Goal: Information Seeking & Learning: Learn about a topic

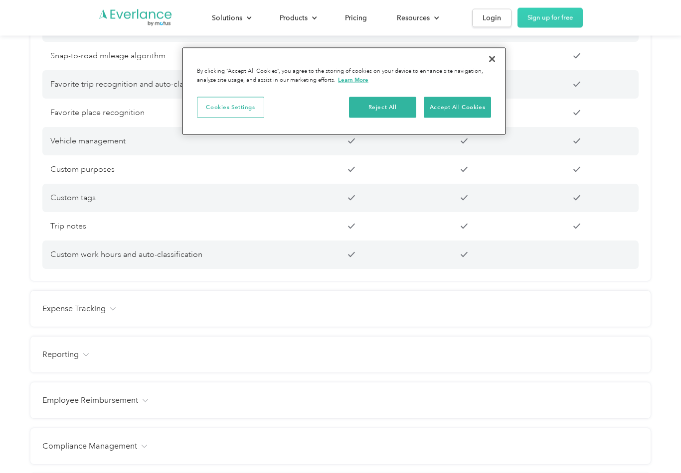
scroll to position [906, 0]
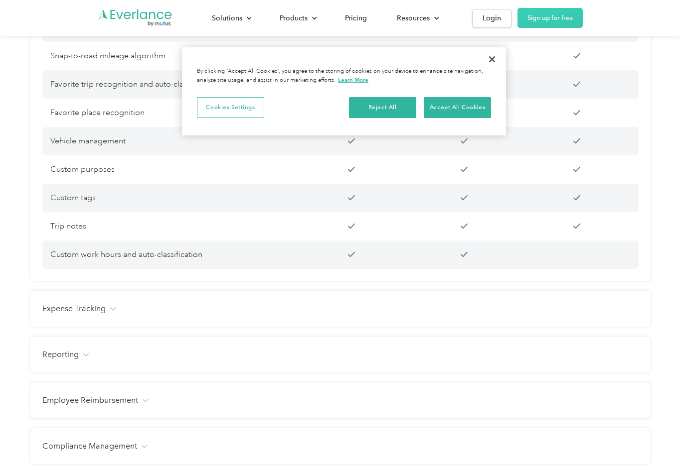
click at [58, 309] on h4 "Expense Tracking" at bounding box center [73, 309] width 63 height 12
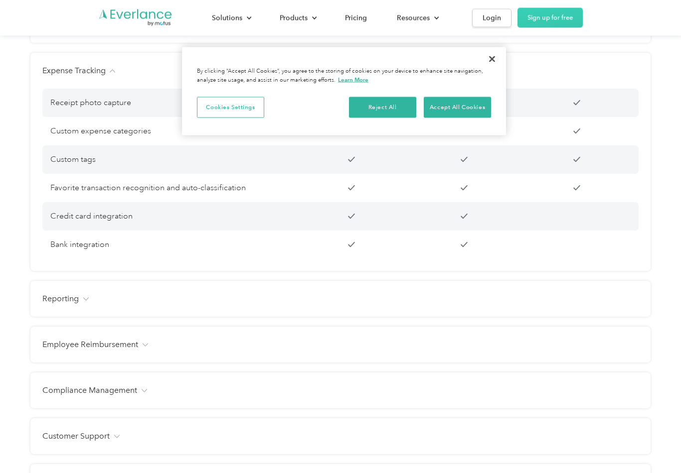
scroll to position [1144, 0]
click at [58, 300] on h4 "Reporting" at bounding box center [60, 299] width 36 height 12
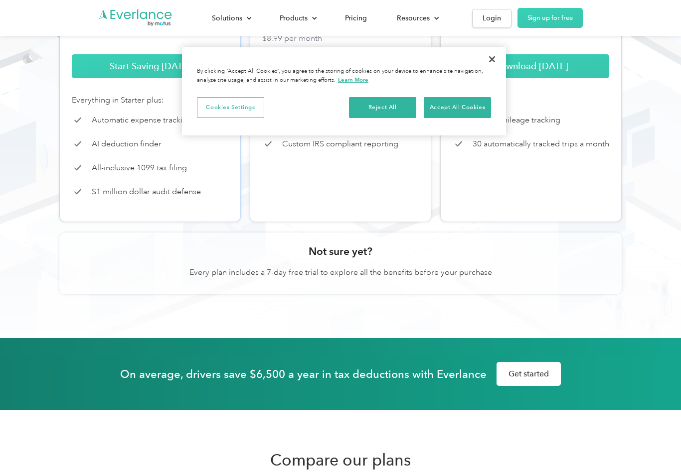
scroll to position [0, 0]
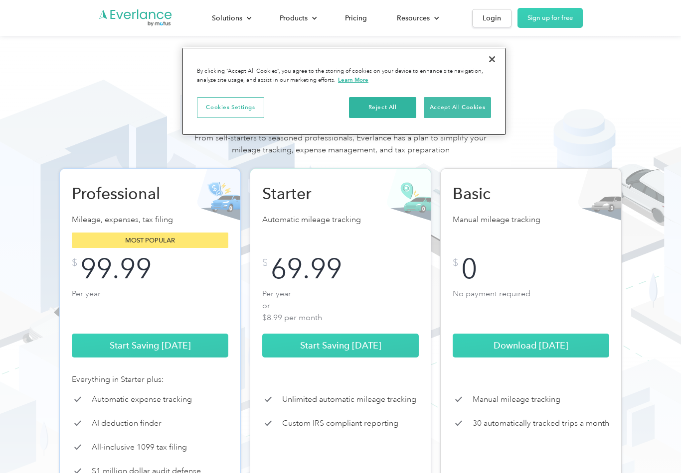
click at [470, 113] on button "Accept All Cookies" at bounding box center [456, 107] width 67 height 21
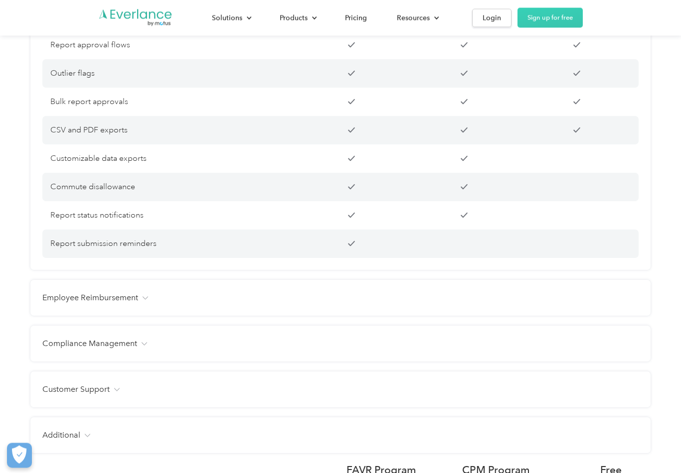
scroll to position [1573, 0]
click at [64, 338] on h4 "Compliance Management" at bounding box center [89, 343] width 95 height 12
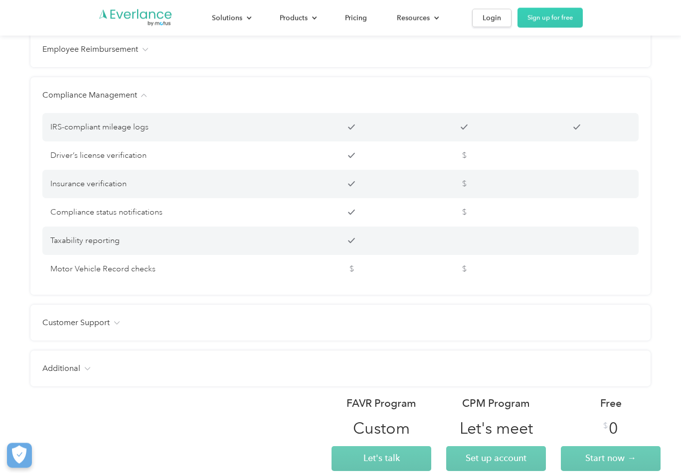
scroll to position [1832, 0]
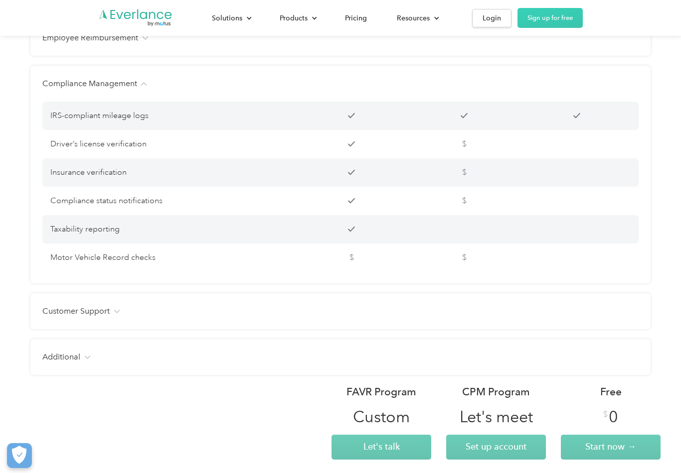
click at [48, 312] on h4 "Customer Support" at bounding box center [75, 311] width 67 height 12
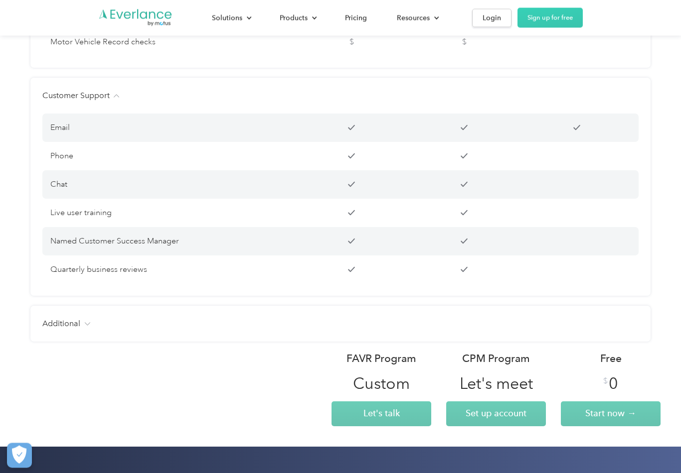
scroll to position [2048, 0]
click at [58, 322] on h4 "Additional" at bounding box center [61, 324] width 38 height 12
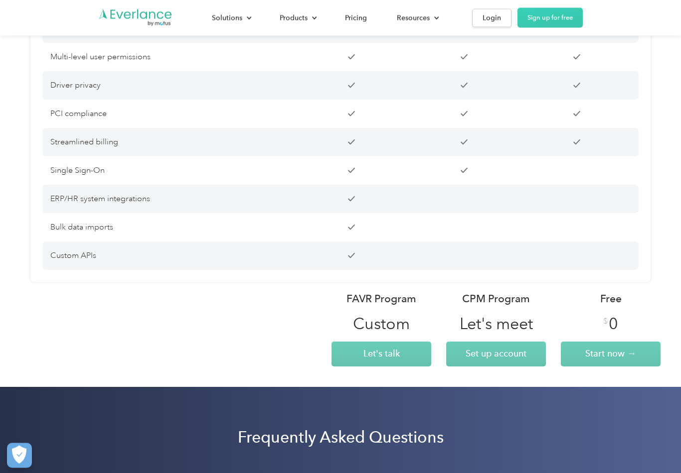
scroll to position [2488, 0]
click at [624, 354] on span "Start now →" at bounding box center [610, 353] width 51 height 10
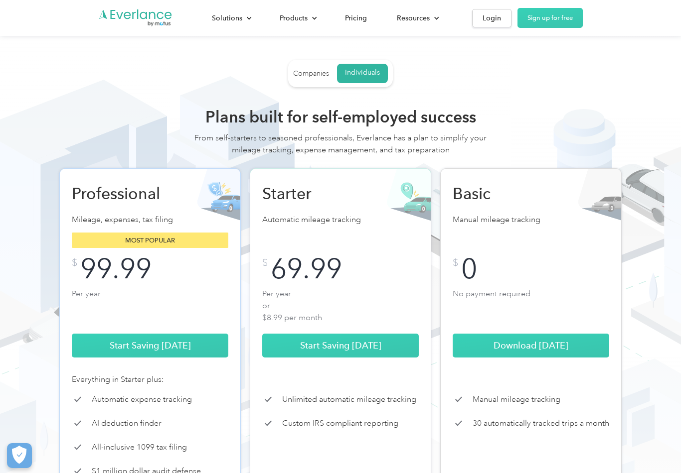
scroll to position [2504, 0]
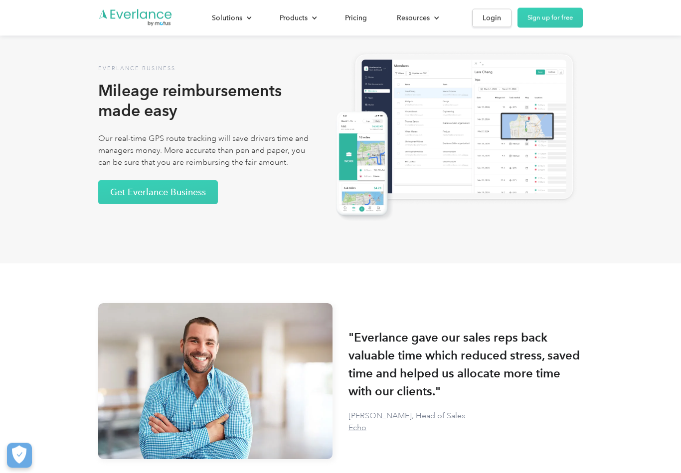
scroll to position [1901, 0]
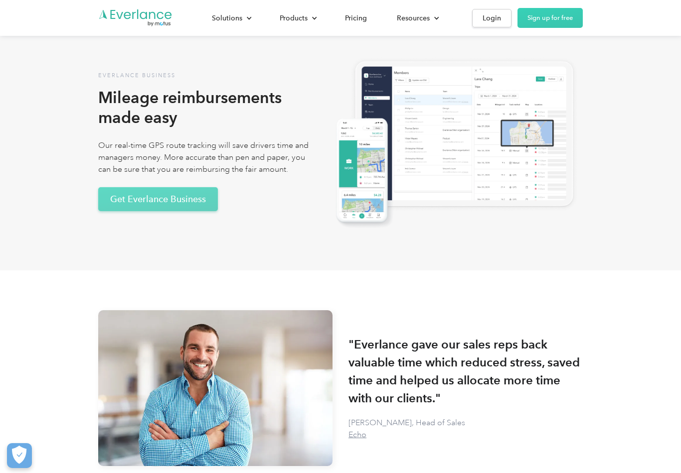
click at [107, 199] on link "Get Everlance Business" at bounding box center [158, 199] width 120 height 24
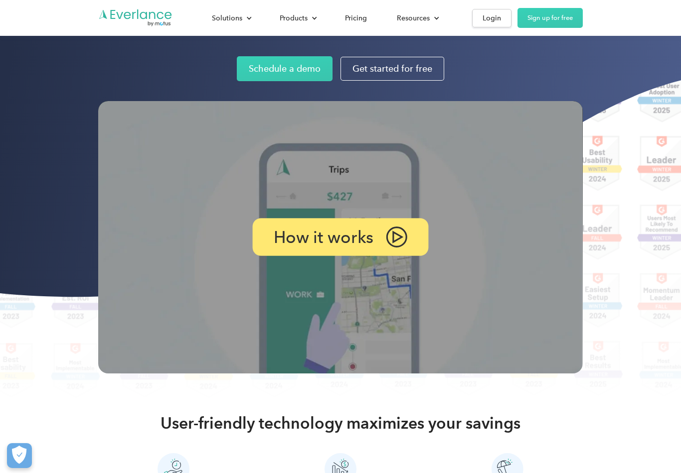
click at [290, 231] on p "How it works" at bounding box center [324, 237] width 100 height 12
click at [393, 227] on img at bounding box center [396, 237] width 21 height 21
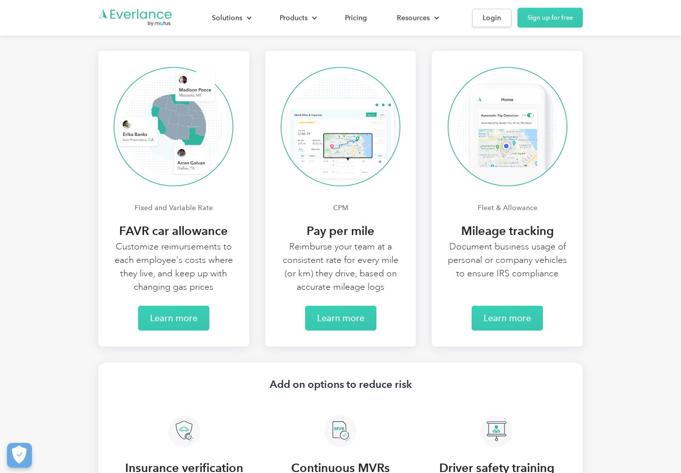
scroll to position [1938, 0]
click at [514, 317] on link "Learn more" at bounding box center [506, 318] width 71 height 25
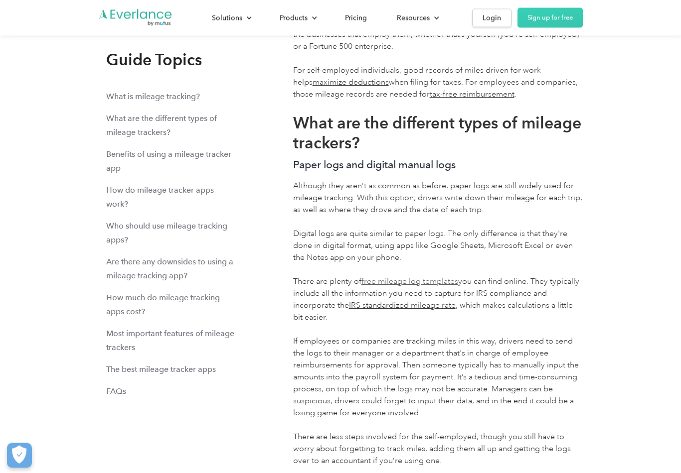
scroll to position [4777, 0]
click at [441, 277] on link "free mileage log templates" at bounding box center [409, 281] width 97 height 10
